Goal: Check status: Check status

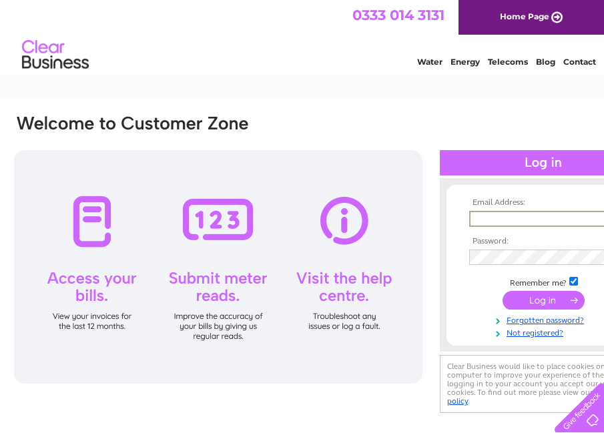
type input "accounts@goldengrid.co.uk"
click at [543, 299] on input "submit" at bounding box center [543, 300] width 82 height 19
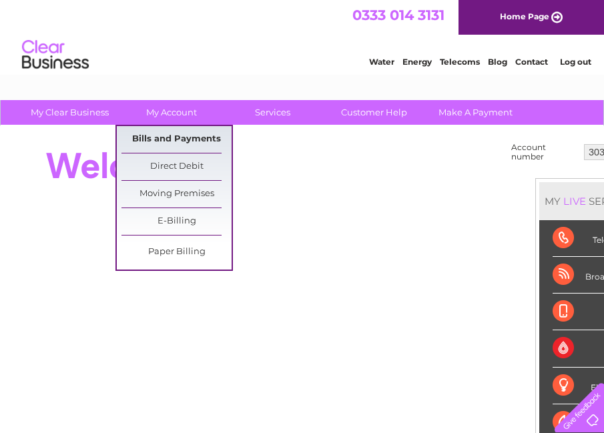
click at [179, 144] on link "Bills and Payments" at bounding box center [176, 139] width 110 height 27
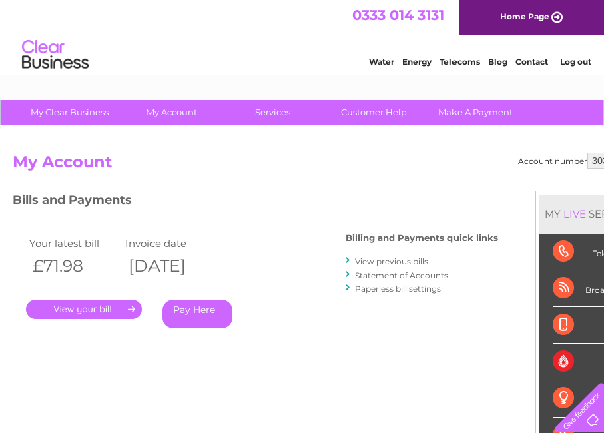
click at [123, 307] on link "." at bounding box center [84, 308] width 116 height 19
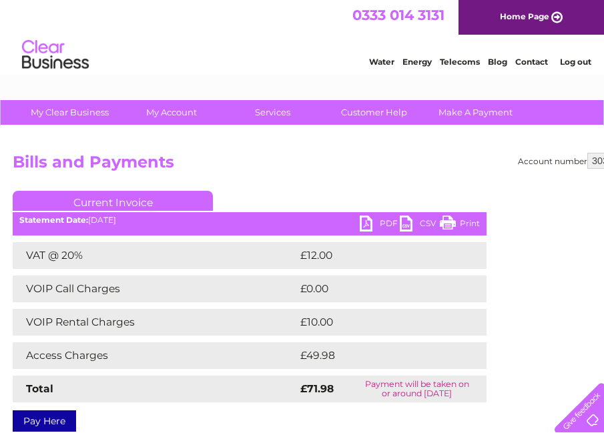
click at [362, 224] on link "PDF" at bounding box center [379, 224] width 40 height 19
click at [279, 51] on div "Water Energy Telecoms Blog Contact Log out" at bounding box center [302, 56] width 604 height 43
